Goal: Find contact information: Find contact information

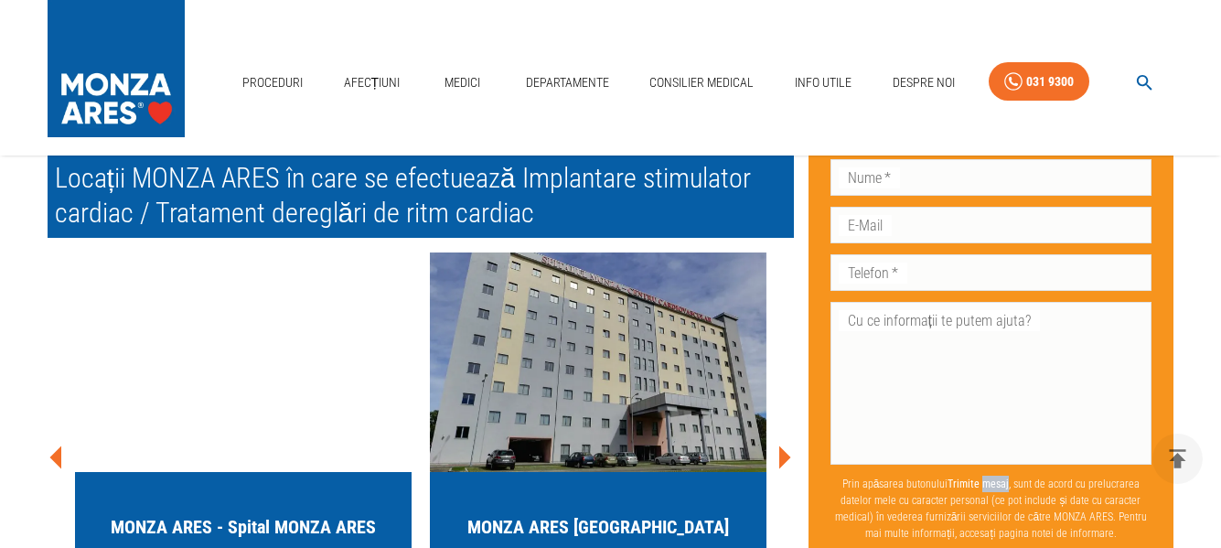
scroll to position [10386, 0]
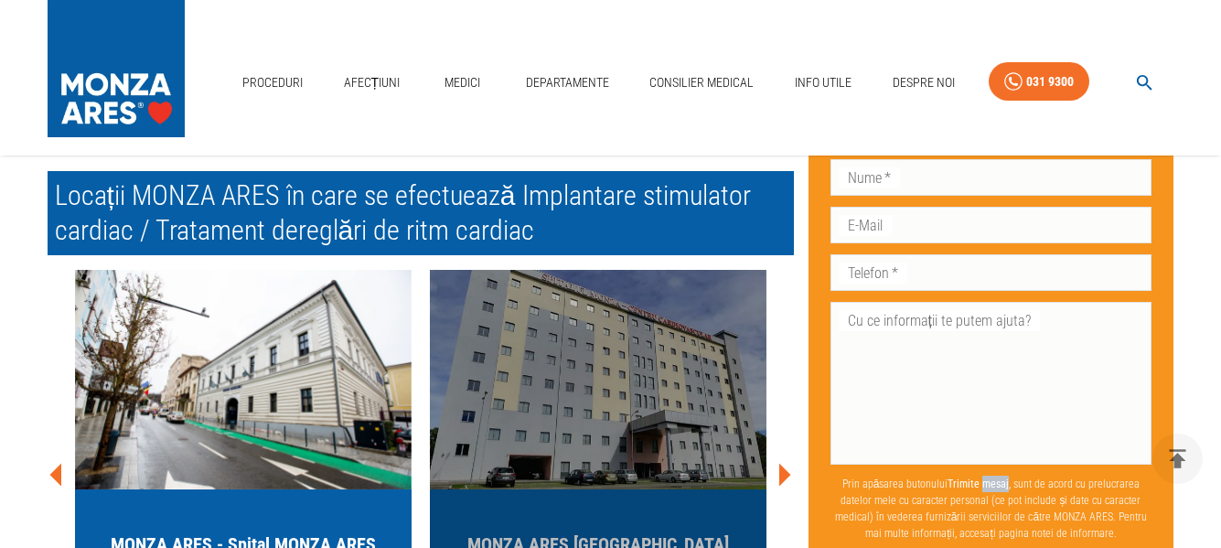
click at [600, 344] on img "button" at bounding box center [598, 380] width 337 height 220
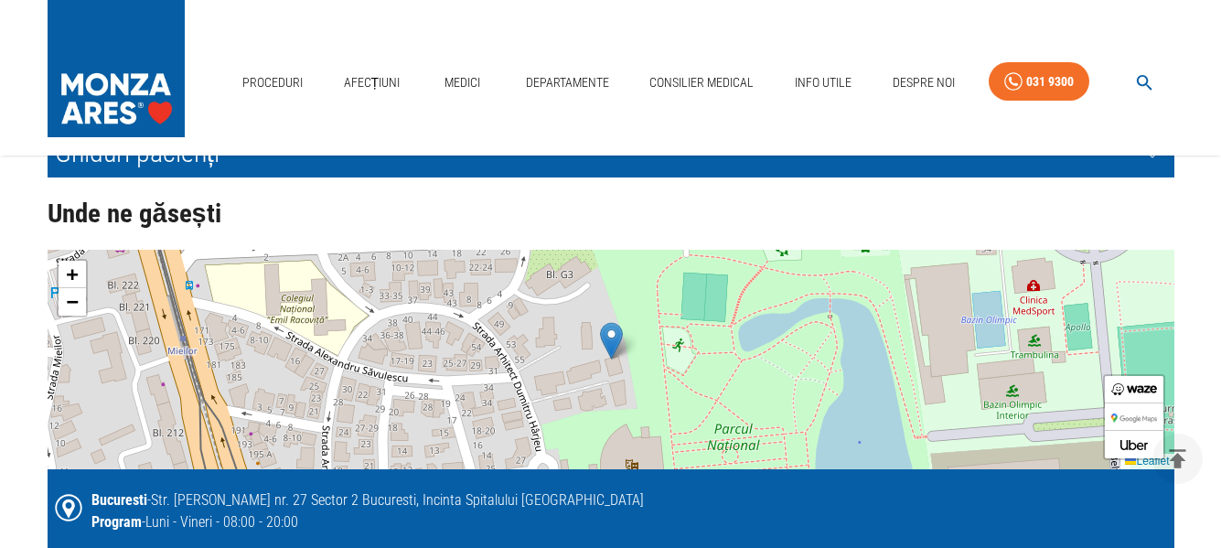
scroll to position [3934, 0]
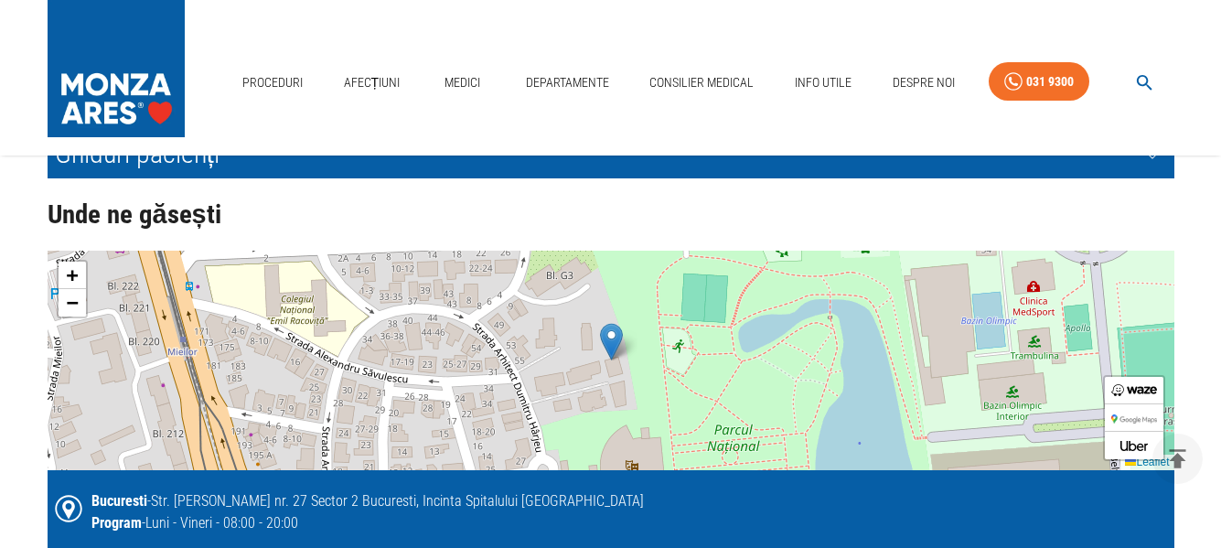
click at [473, 371] on div "+ − Leaflet" at bounding box center [611, 361] width 1127 height 220
click at [67, 306] on span "−" at bounding box center [72, 302] width 12 height 23
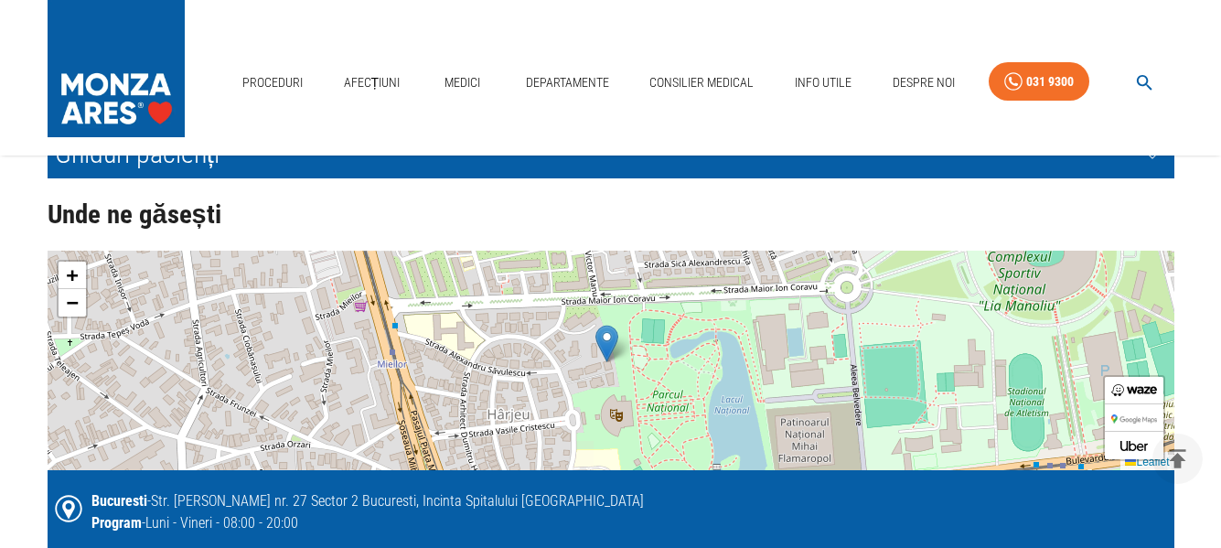
drag, startPoint x: 537, startPoint y: 410, endPoint x: 516, endPoint y: 361, distance: 52.9
click at [518, 367] on div "+ − Leaflet" at bounding box center [611, 361] width 1127 height 220
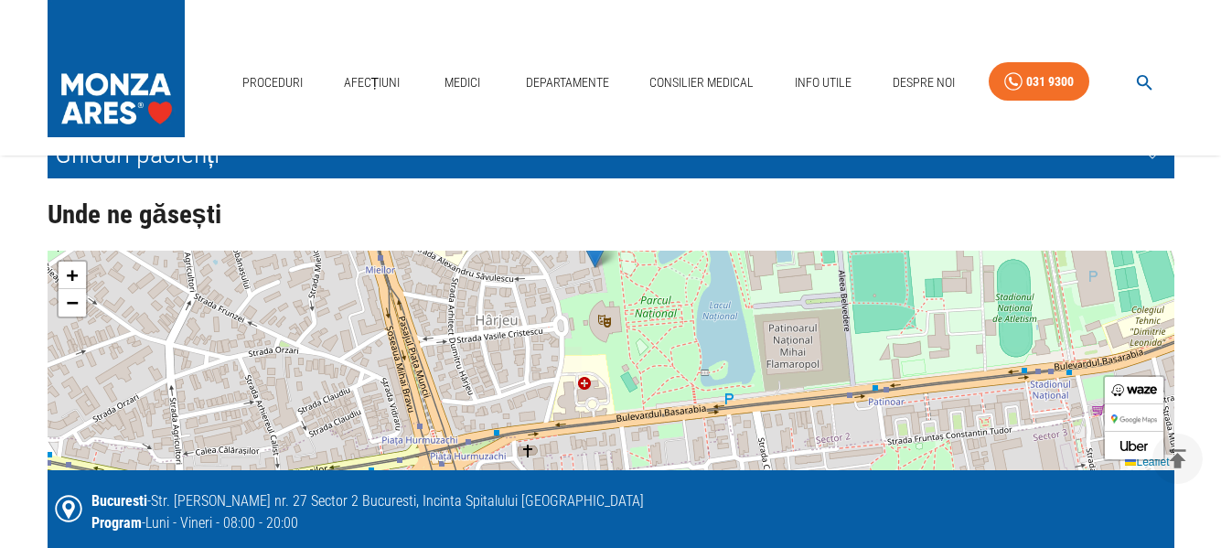
drag, startPoint x: 517, startPoint y: 312, endPoint x: 519, endPoint y: 287, distance: 24.8
click at [519, 287] on div "+ − Leaflet" at bounding box center [611, 361] width 1127 height 220
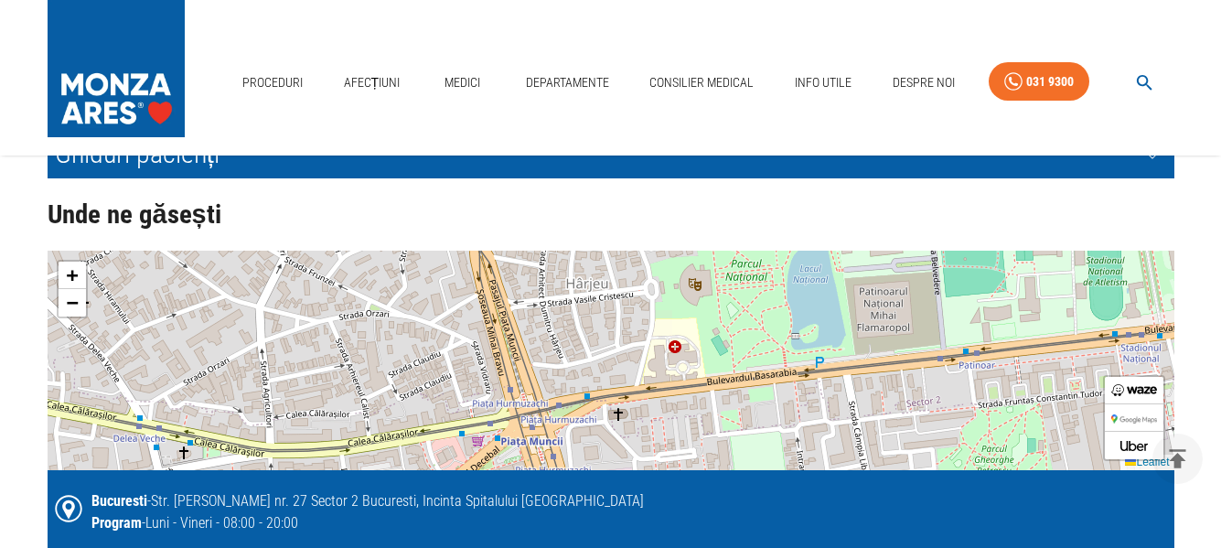
drag, startPoint x: 525, startPoint y: 303, endPoint x: 614, endPoint y: 259, distance: 99.0
click at [614, 259] on div "+ − Leaflet" at bounding box center [611, 361] width 1127 height 220
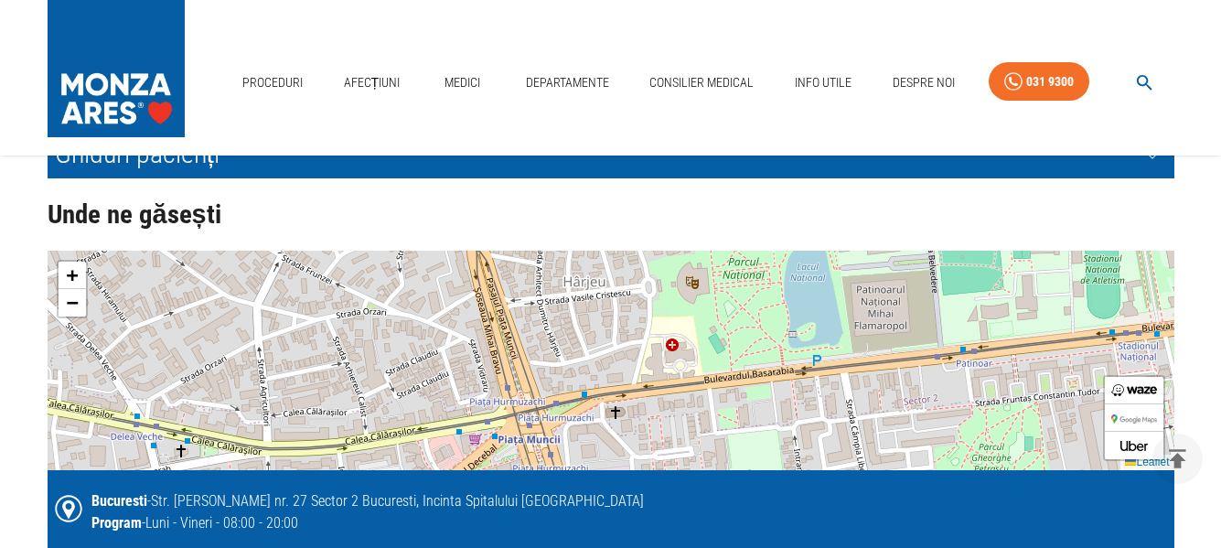
click at [611, 257] on div "+ − Leaflet" at bounding box center [611, 361] width 1127 height 220
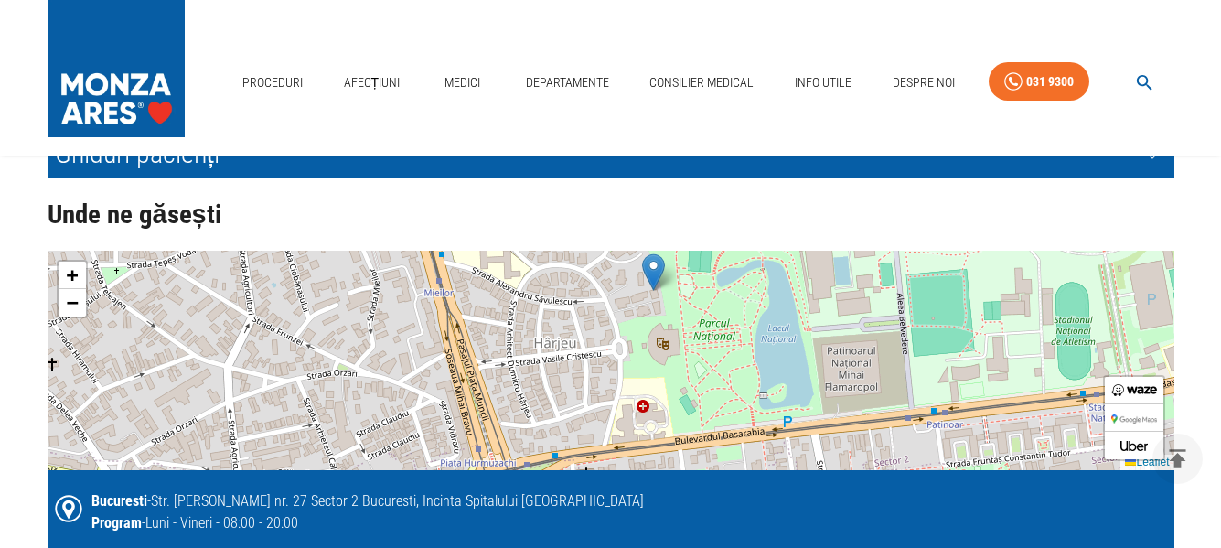
drag, startPoint x: 602, startPoint y: 285, endPoint x: 574, endPoint y: 313, distance: 39.5
click at [574, 317] on div "+ − Leaflet" at bounding box center [611, 361] width 1127 height 220
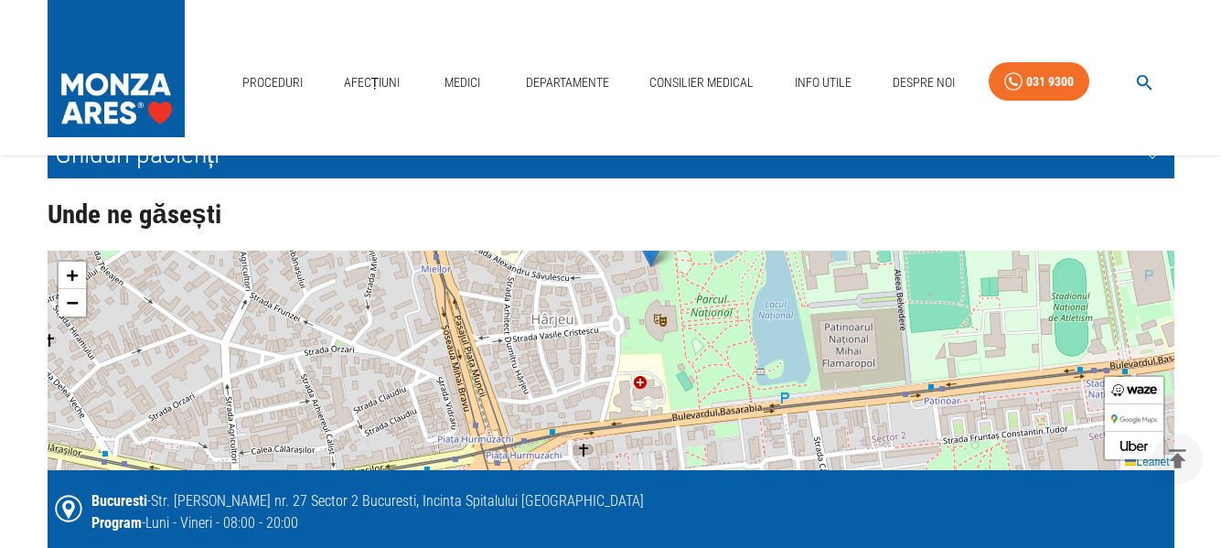
click at [572, 298] on div "+ − Leaflet" at bounding box center [611, 361] width 1127 height 220
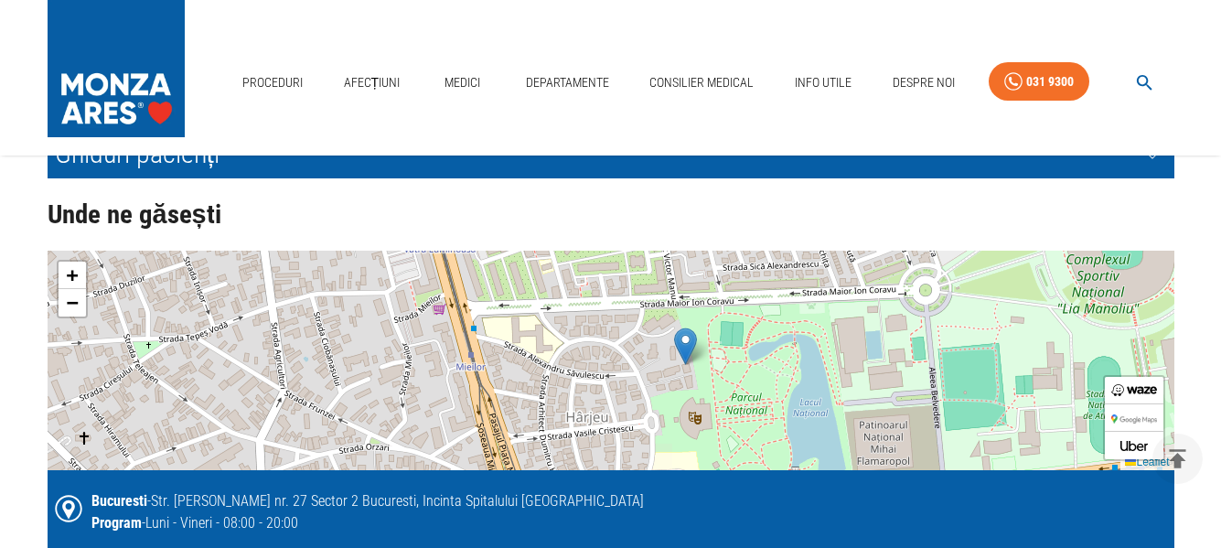
drag, startPoint x: 577, startPoint y: 306, endPoint x: 619, endPoint y: 432, distance: 132.2
click at [617, 426] on div "+ − Leaflet" at bounding box center [611, 361] width 1127 height 220
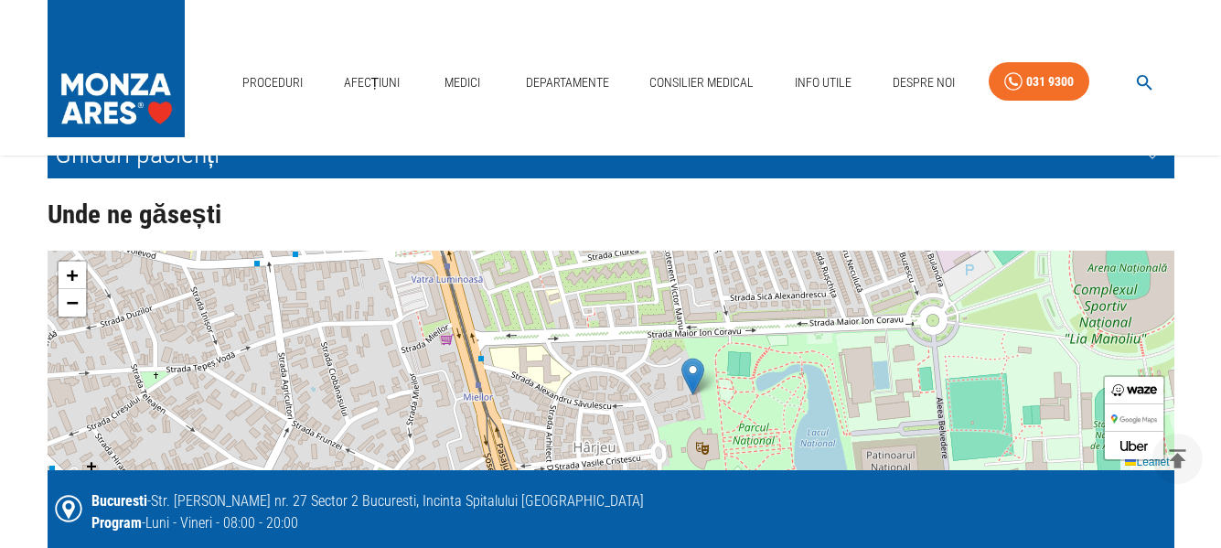
click at [621, 446] on div "+ − Leaflet" at bounding box center [611, 361] width 1127 height 220
click at [538, 298] on div "+ − Leaflet" at bounding box center [611, 361] width 1127 height 220
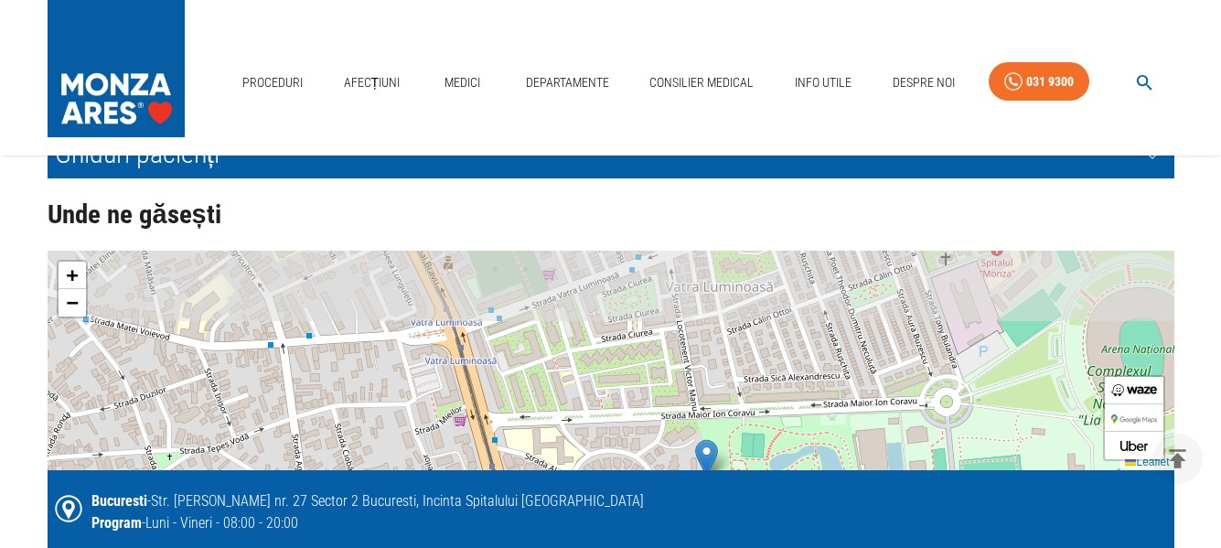
drag, startPoint x: 538, startPoint y: 298, endPoint x: 552, endPoint y: 380, distance: 82.6
click at [552, 380] on div "+ − Leaflet" at bounding box center [611, 361] width 1127 height 220
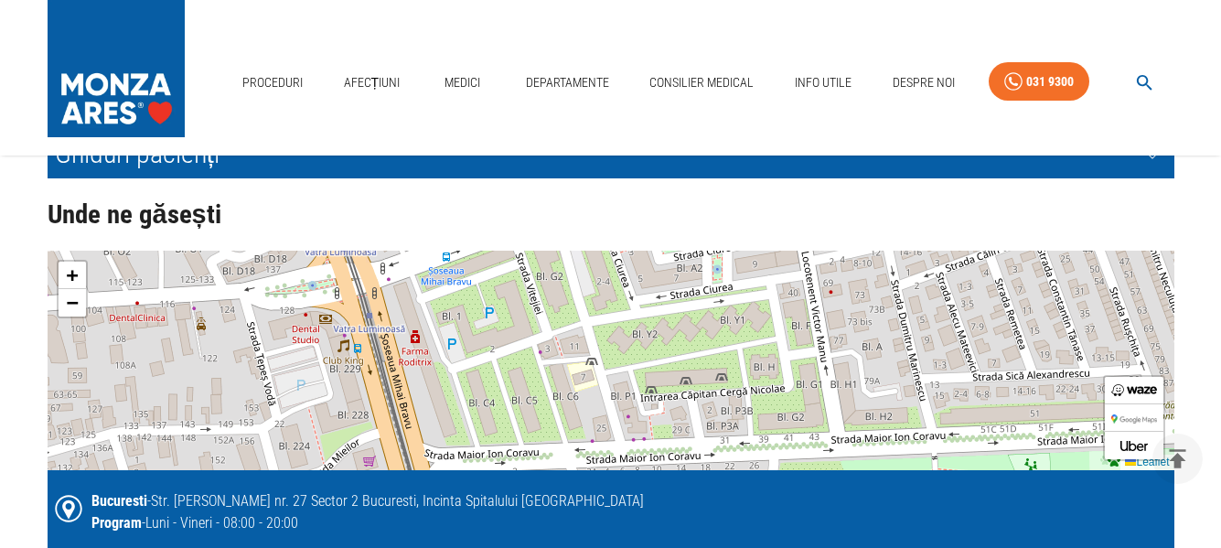
click at [552, 380] on div "+ − Leaflet" at bounding box center [611, 361] width 1127 height 220
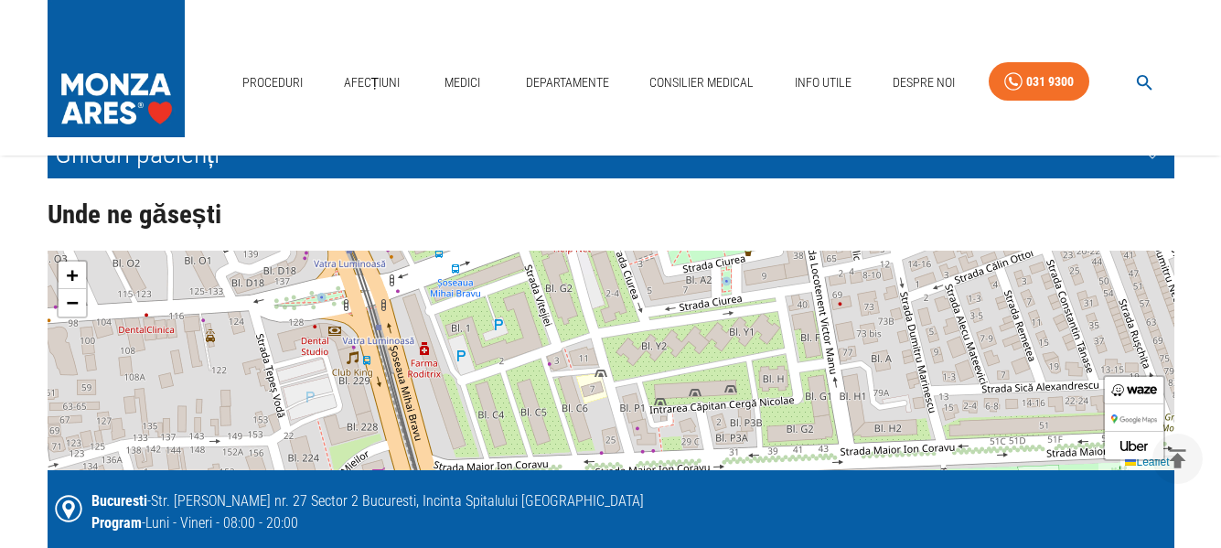
drag, startPoint x: 564, startPoint y: 294, endPoint x: 574, endPoint y: 297, distance: 9.9
click at [574, 299] on div "+ − Leaflet" at bounding box center [611, 361] width 1127 height 220
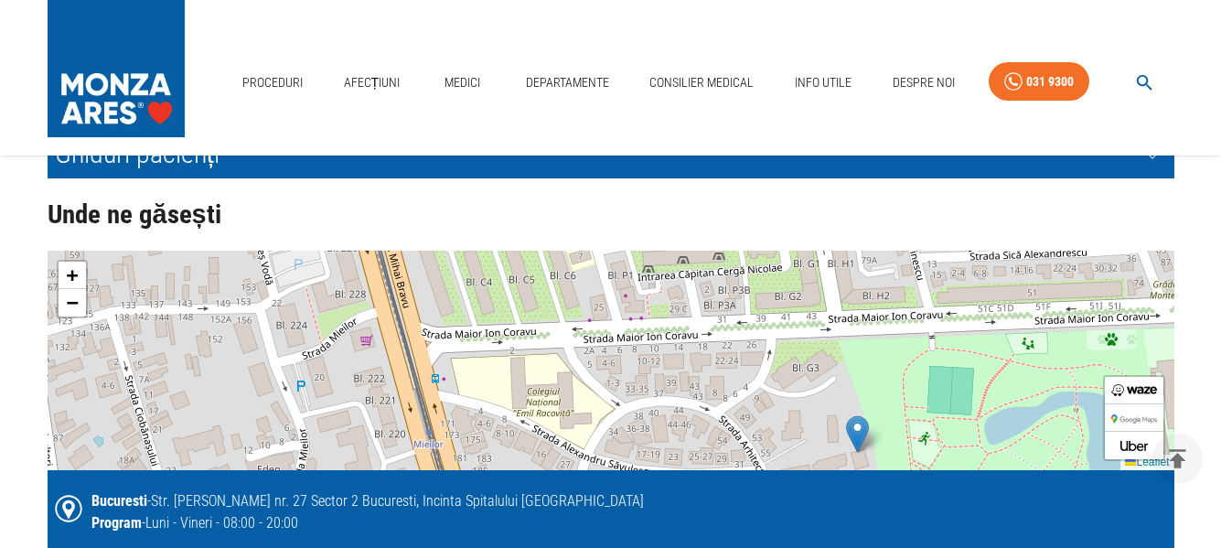
drag, startPoint x: 540, startPoint y: 374, endPoint x: 528, endPoint y: 252, distance: 123.2
click at [528, 252] on div "+ − Leaflet" at bounding box center [611, 361] width 1127 height 220
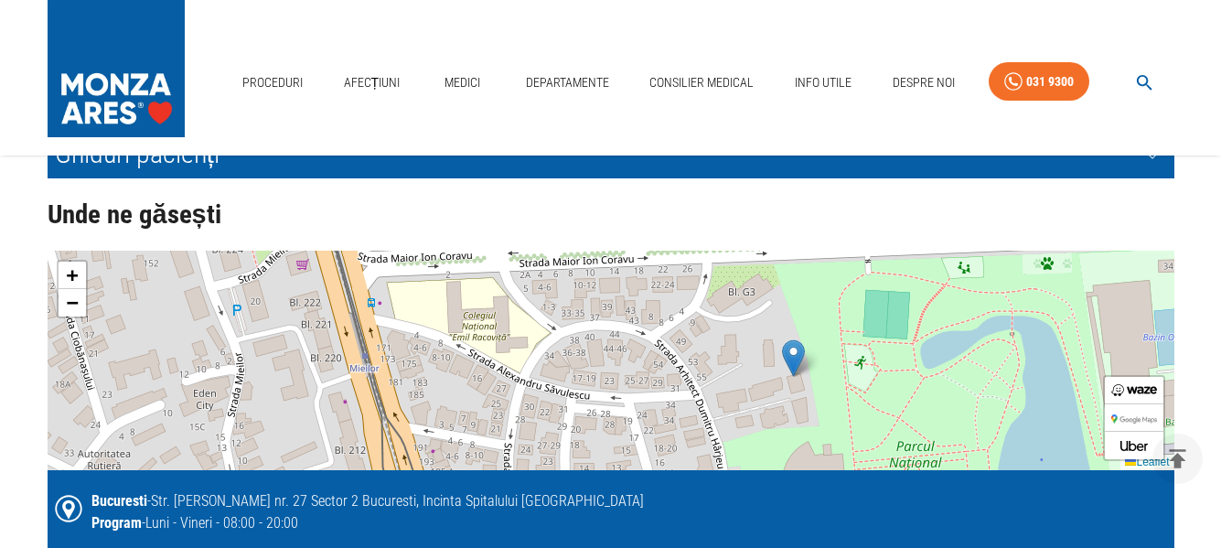
drag, startPoint x: 732, startPoint y: 387, endPoint x: 668, endPoint y: 311, distance: 99.3
click at [668, 311] on div "+ − Leaflet" at bounding box center [611, 361] width 1127 height 220
click at [668, 299] on div "+ − Leaflet" at bounding box center [611, 361] width 1127 height 220
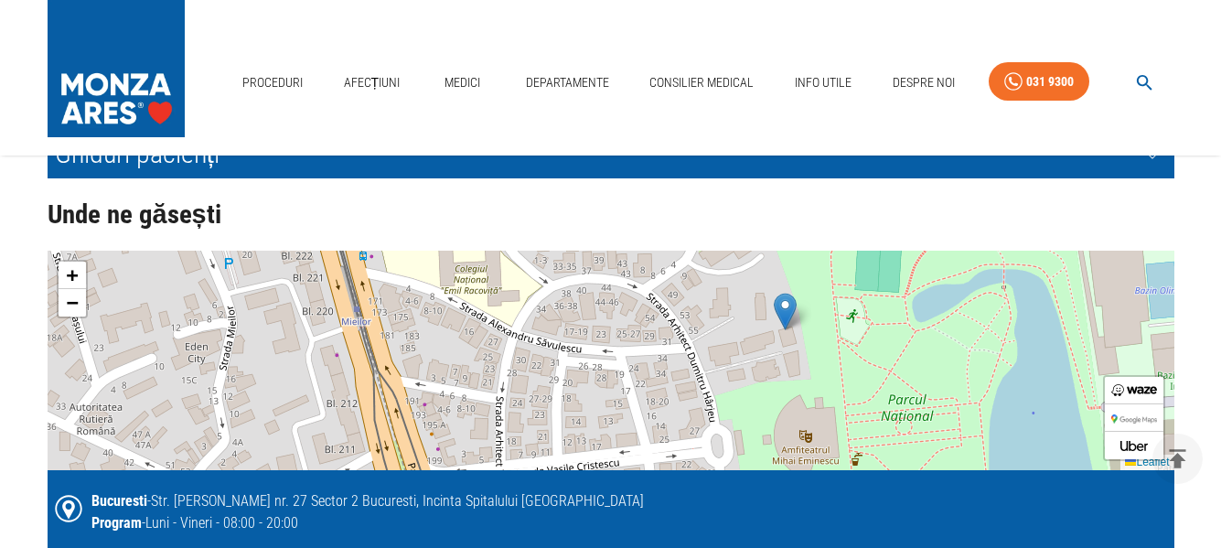
drag, startPoint x: 752, startPoint y: 374, endPoint x: 744, endPoint y: 327, distance: 47.4
click at [744, 327] on div "+ − Leaflet" at bounding box center [611, 361] width 1127 height 220
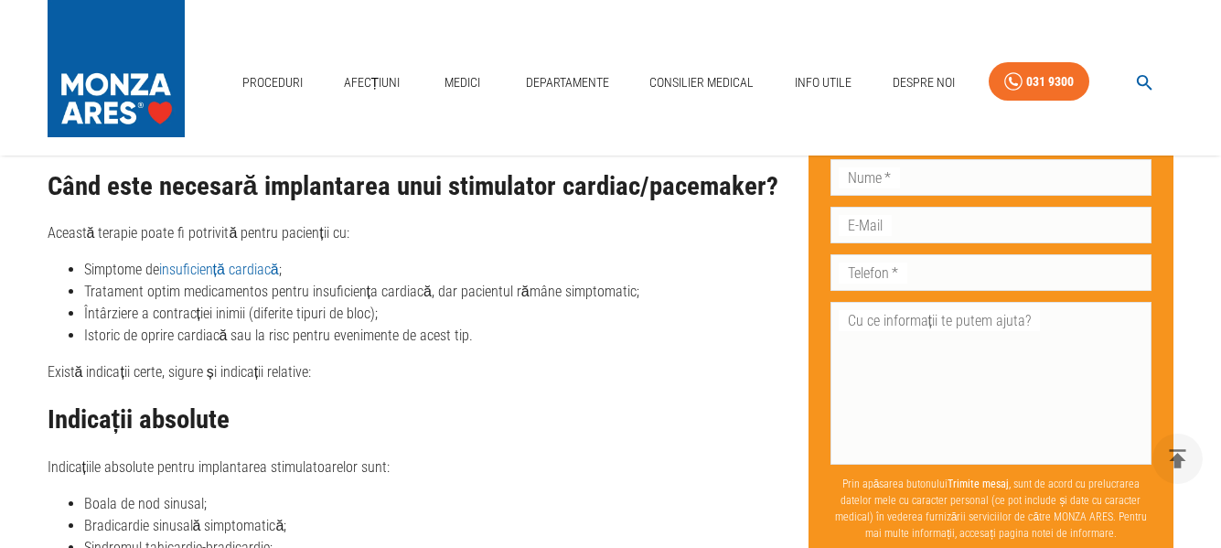
scroll to position [2041, 0]
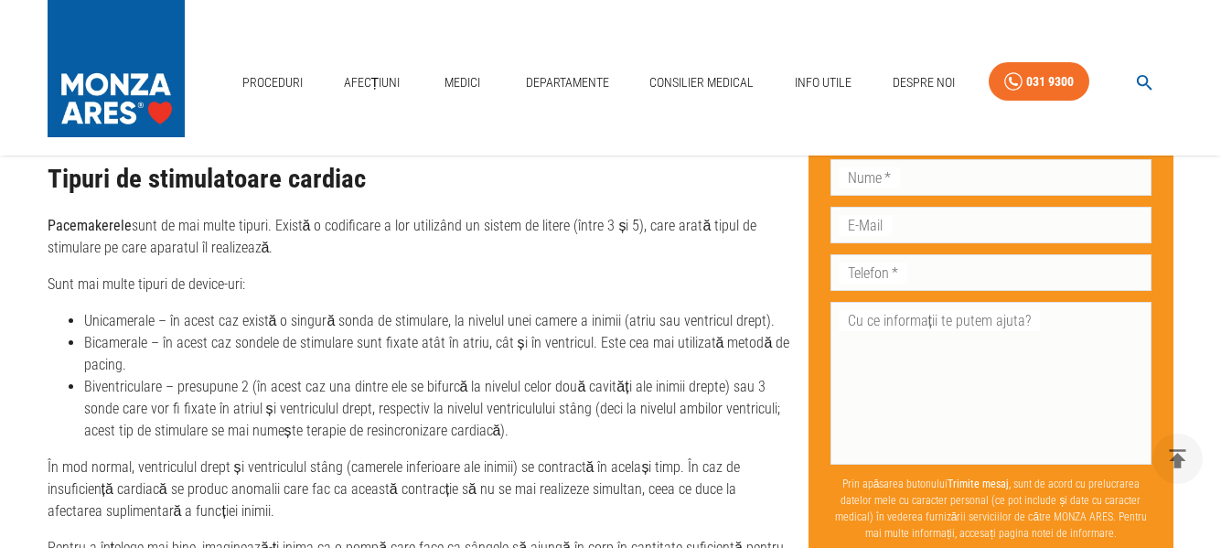
scroll to position [2537, 0]
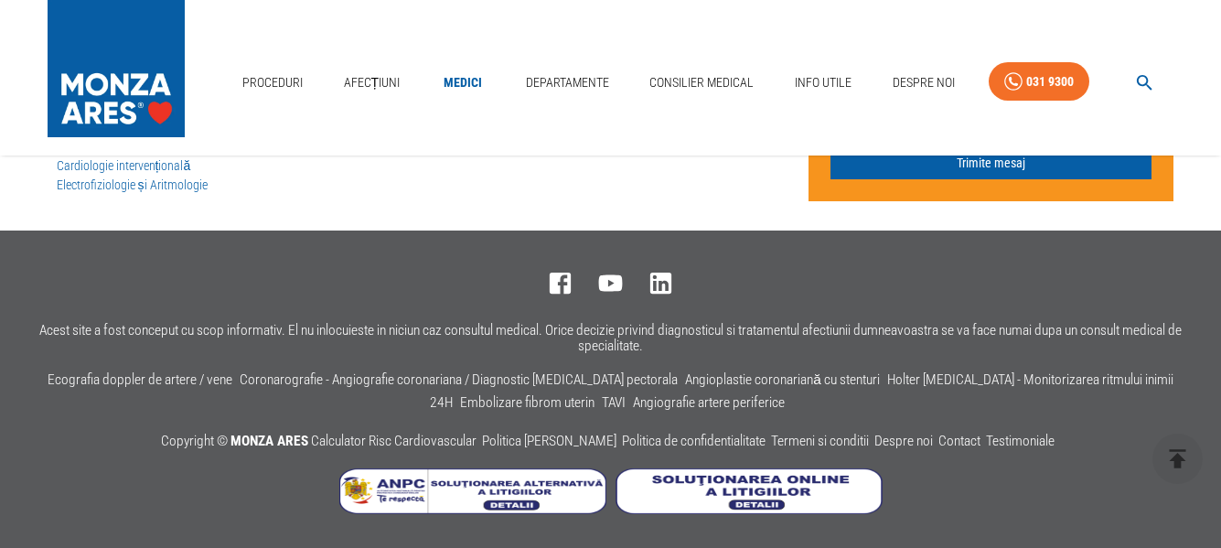
scroll to position [640, 0]
